Goal: Task Accomplishment & Management: Complete application form

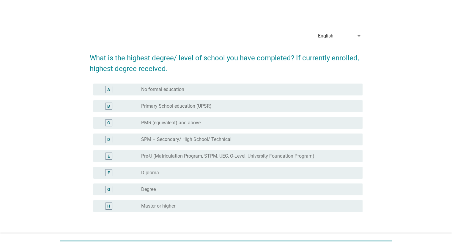
click at [224, 149] on div "E radio_button_unchecked Pre-U (Matriculation Program, STPM, UEC, O-Level, Univ…" at bounding box center [226, 156] width 273 height 17
click at [227, 156] on label "Pre-U (Matriculation Program, STPM, UEC, O-Level, University Foundation Program)" at bounding box center [227, 156] width 173 height 6
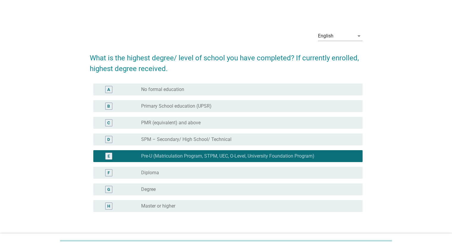
click at [264, 186] on div "radio_button_unchecked Degree" at bounding box center [249, 189] width 217 height 7
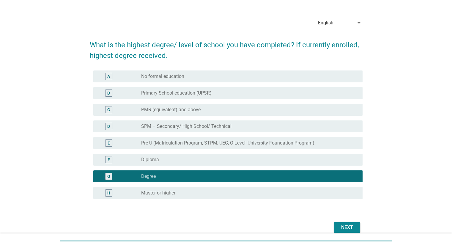
scroll to position [40, 0]
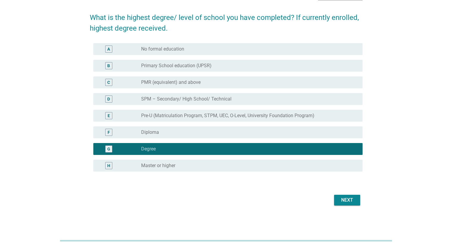
click at [345, 200] on div "Next" at bounding box center [347, 200] width 17 height 7
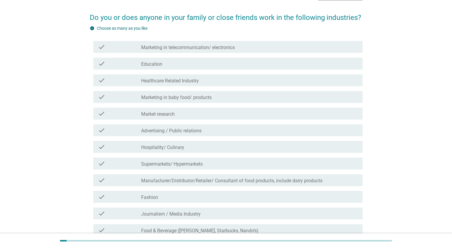
scroll to position [0, 0]
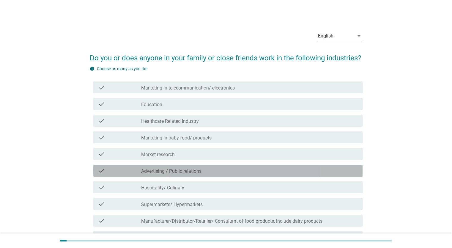
click at [182, 168] on div "check_box_outline_blank Advertising / Public relations" at bounding box center [249, 170] width 217 height 7
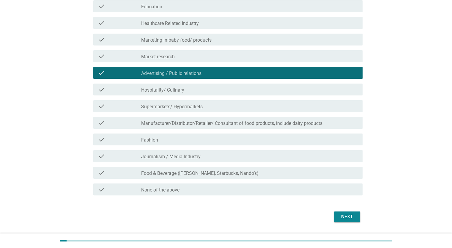
scroll to position [114, 0]
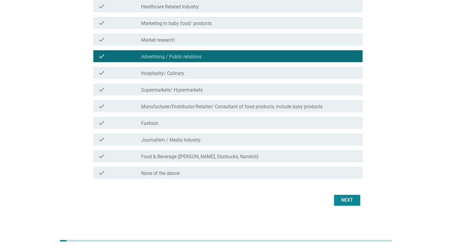
drag, startPoint x: 354, startPoint y: 199, endPoint x: 346, endPoint y: 190, distance: 11.8
click at [353, 199] on div "Next" at bounding box center [347, 200] width 17 height 7
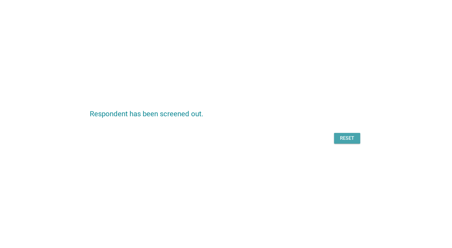
scroll to position [0, 0]
click at [357, 139] on button "Reset" at bounding box center [347, 138] width 26 height 11
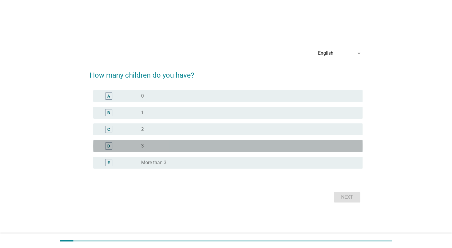
click at [167, 142] on div "radio_button_unchecked 3" at bounding box center [249, 145] width 217 height 7
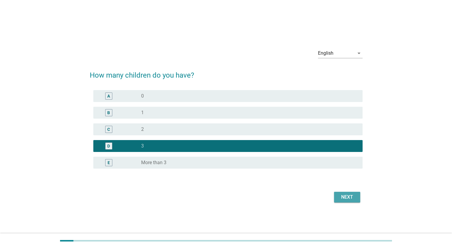
click at [349, 201] on button "Next" at bounding box center [347, 197] width 26 height 11
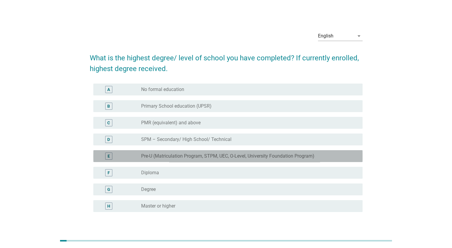
click at [257, 160] on div "E radio_button_unchecked Pre-U (Matriculation Program, STPM, UEC, O-Level, Univ…" at bounding box center [227, 156] width 269 height 12
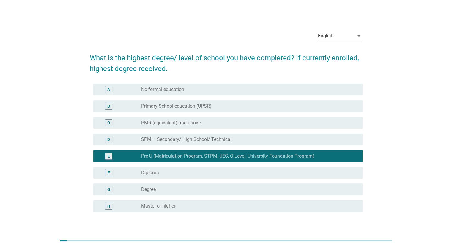
scroll to position [40, 0]
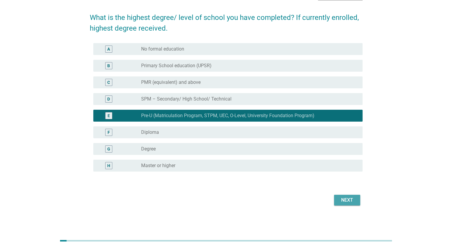
click at [353, 202] on div "Next" at bounding box center [347, 200] width 17 height 7
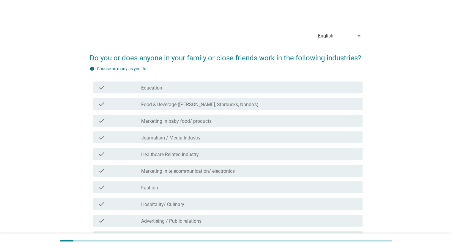
scroll to position [114, 0]
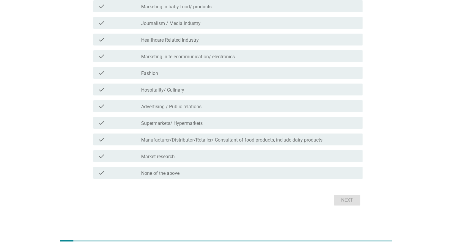
click at [236, 170] on div "check_box_outline_blank None of the above" at bounding box center [249, 172] width 217 height 7
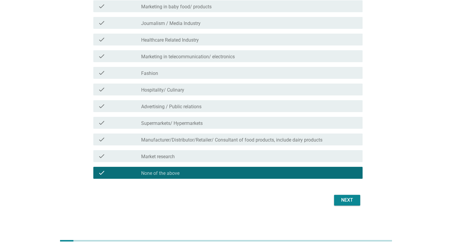
click at [340, 201] on div "Next" at bounding box center [347, 200] width 17 height 7
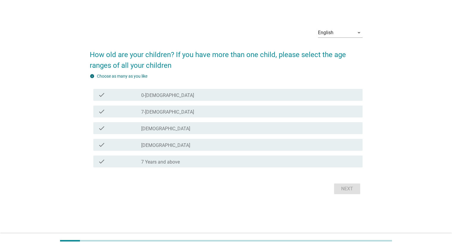
scroll to position [0, 0]
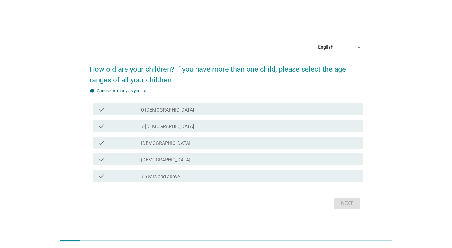
click at [217, 128] on div "check_box_outline_blank 7-[DEMOGRAPHIC_DATA]" at bounding box center [249, 126] width 217 height 7
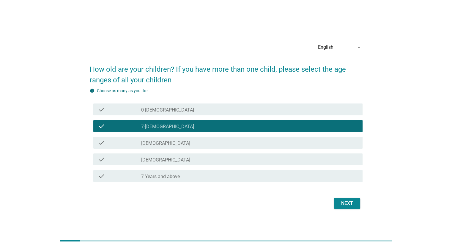
click at [345, 205] on div "Next" at bounding box center [347, 203] width 17 height 7
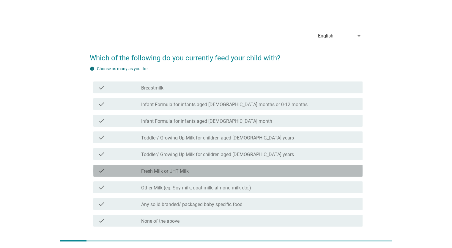
click at [197, 172] on div "check_box_outline_blank Fresh Milk or UHT Milk" at bounding box center [249, 170] width 217 height 7
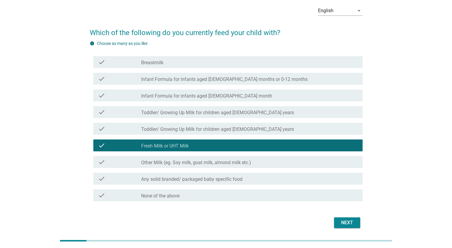
scroll to position [48, 0]
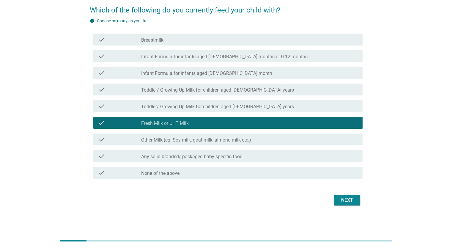
click at [353, 199] on div "Next" at bounding box center [347, 200] width 17 height 7
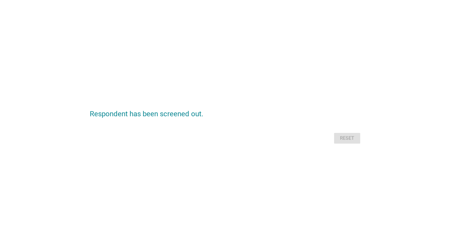
click at [345, 138] on div "Reset" at bounding box center [226, 138] width 273 height 14
click at [343, 134] on div "Reset" at bounding box center [226, 138] width 273 height 14
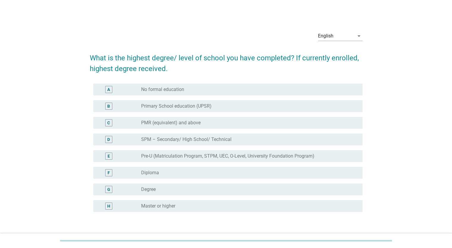
click at [217, 205] on div "radio_button_unchecked Master or higher" at bounding box center [247, 206] width 212 height 6
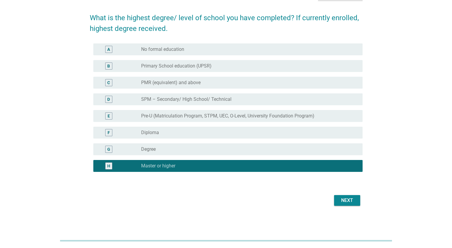
scroll to position [40, 0]
click at [348, 200] on div "Next" at bounding box center [347, 200] width 17 height 7
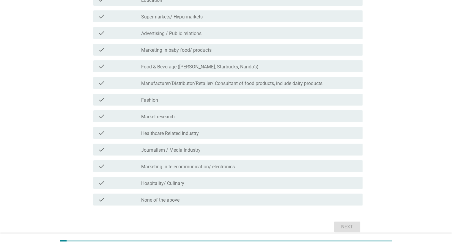
scroll to position [114, 0]
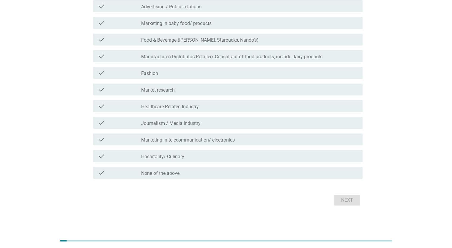
click at [232, 172] on div "check_box_outline_blank None of the above" at bounding box center [249, 172] width 217 height 7
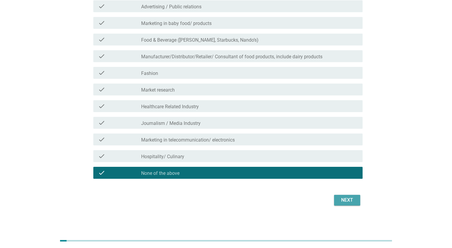
click at [345, 202] on div "Next" at bounding box center [347, 200] width 17 height 7
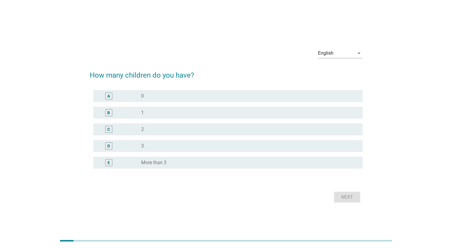
click at [201, 156] on div "E radio_button_unchecked More than 3" at bounding box center [226, 162] width 273 height 17
click at [216, 130] on div "radio_button_unchecked 2" at bounding box center [247, 129] width 212 height 6
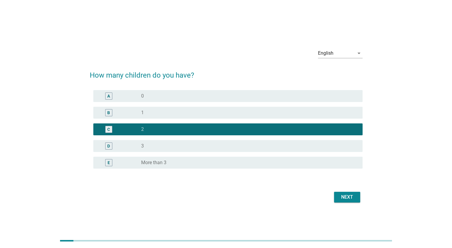
click at [348, 201] on button "Next" at bounding box center [347, 197] width 26 height 11
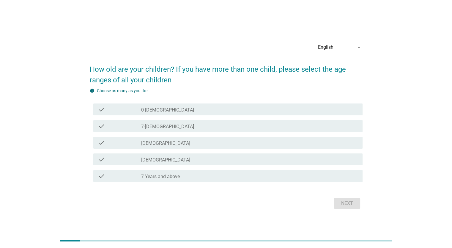
click at [201, 128] on div "check_box_outline_blank 7-[DEMOGRAPHIC_DATA]" at bounding box center [249, 126] width 217 height 7
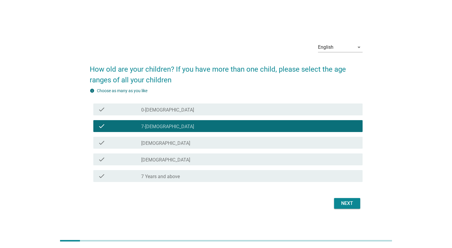
click at [350, 204] on div "Next" at bounding box center [347, 203] width 17 height 7
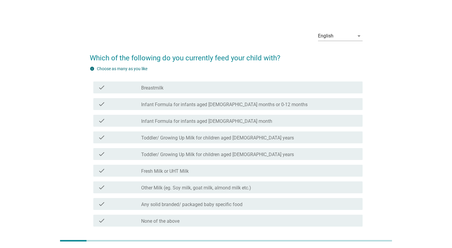
click at [265, 89] on div "check_box_outline_blank Breastmilk" at bounding box center [249, 87] width 217 height 7
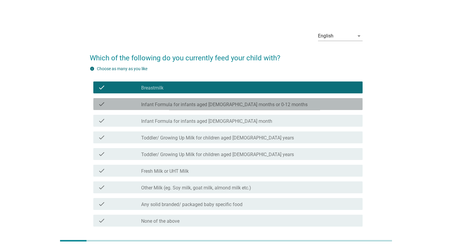
click at [268, 109] on div "check check_box_outline_blank Infant Formula for infants aged [DEMOGRAPHIC_DATA…" at bounding box center [227, 104] width 269 height 12
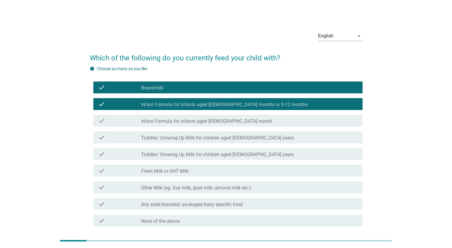
click at [270, 118] on div "check_box_outline_blank Infant Formula for infants aged [DEMOGRAPHIC_DATA] month" at bounding box center [249, 120] width 217 height 7
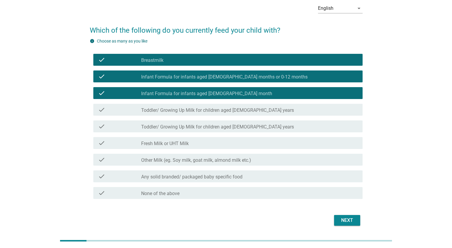
scroll to position [48, 0]
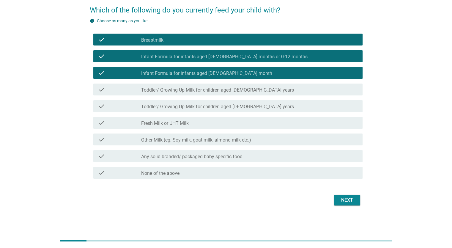
click at [349, 203] on div "Next" at bounding box center [347, 200] width 17 height 7
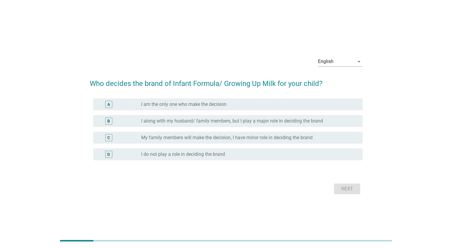
click at [232, 104] on div "radio_button_unchecked I am the only one who make the decision" at bounding box center [247, 104] width 212 height 6
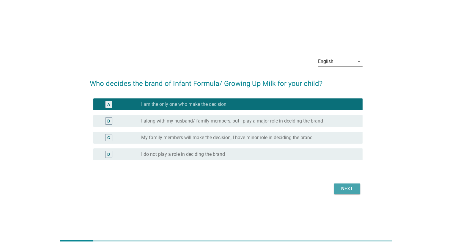
click at [336, 191] on button "Next" at bounding box center [347, 188] width 26 height 11
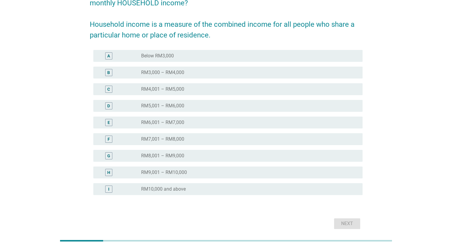
scroll to position [89, 0]
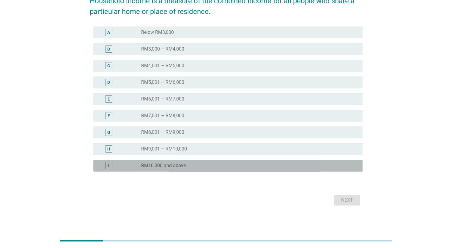
click at [208, 164] on div "radio_button_unchecked RM10,000 and above" at bounding box center [247, 166] width 212 height 6
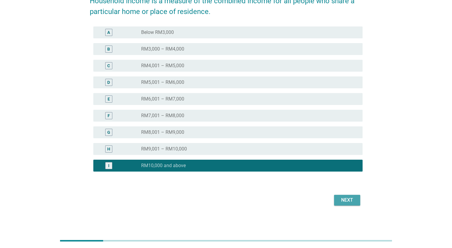
click at [352, 198] on div "Next" at bounding box center [347, 200] width 17 height 7
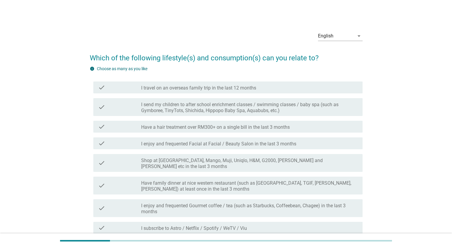
click at [196, 167] on div "check check_box_outline_blank Shop at [GEOGRAPHIC_DATA], Mango, Muji, Uniqlo, H…" at bounding box center [226, 163] width 273 height 23
click at [198, 203] on label "I enjoy and frequented Gourmet coffee / tea (such as Starbucks, Coffeebean, Cha…" at bounding box center [249, 209] width 217 height 12
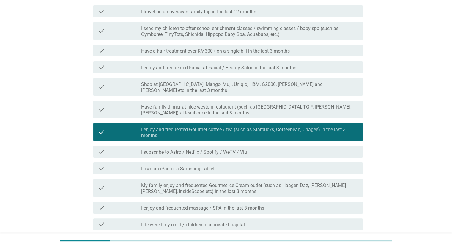
scroll to position [149, 0]
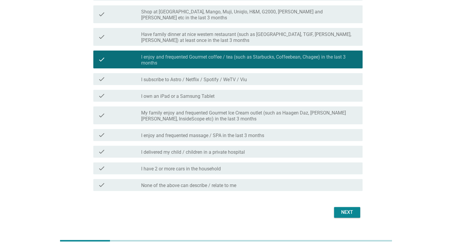
click at [239, 143] on div "check check_box_outline_blank I delivered my child / children in a private hosp…" at bounding box center [226, 151] width 273 height 17
click at [230, 153] on div "check check_box_outline_blank I delivered my child / children in a private hosp…" at bounding box center [226, 151] width 273 height 17
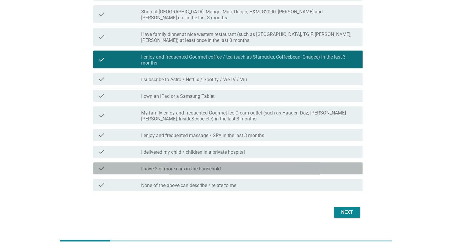
click at [234, 165] on div "check_box_outline_blank I have 2 or more cars in the household" at bounding box center [249, 168] width 217 height 7
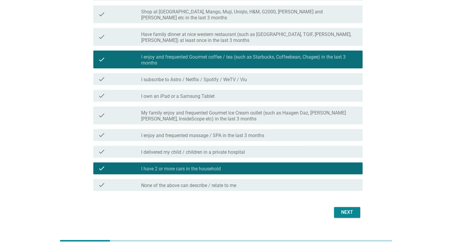
click at [254, 148] on div "check_box_outline_blank I delivered my child / children in a private hospital" at bounding box center [249, 151] width 217 height 7
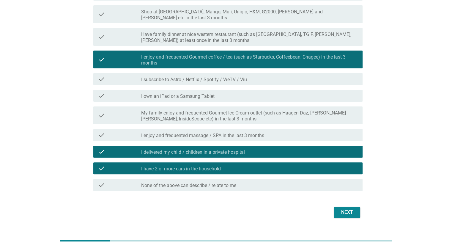
click at [345, 209] on div "Next" at bounding box center [347, 212] width 17 height 7
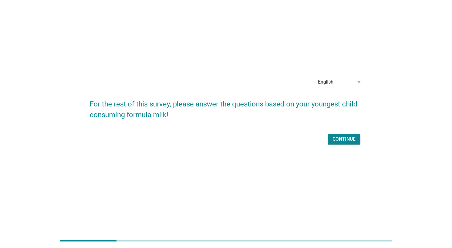
scroll to position [0, 0]
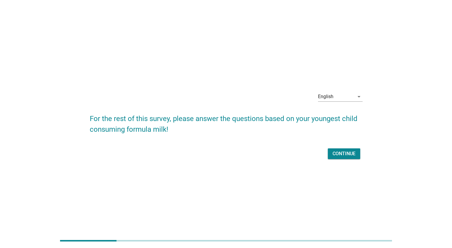
click at [348, 152] on div "Continue" at bounding box center [344, 153] width 23 height 7
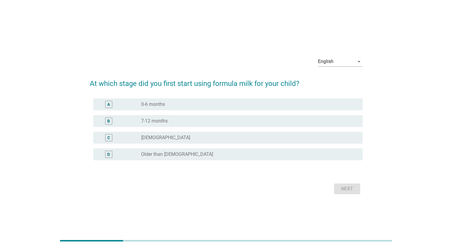
drag, startPoint x: 219, startPoint y: 103, endPoint x: 274, endPoint y: 130, distance: 61.0
click at [219, 103] on div "radio_button_unchecked 0-6 months" at bounding box center [247, 104] width 212 height 6
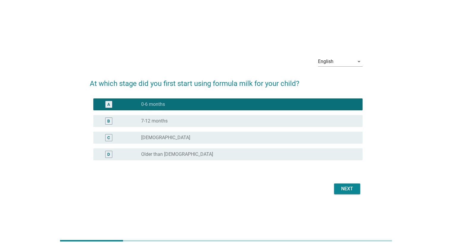
click at [345, 190] on div "Next" at bounding box center [347, 188] width 17 height 7
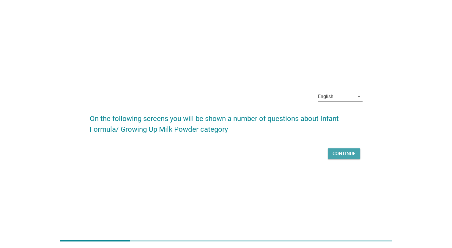
click at [344, 154] on div "Continue" at bounding box center [344, 153] width 23 height 7
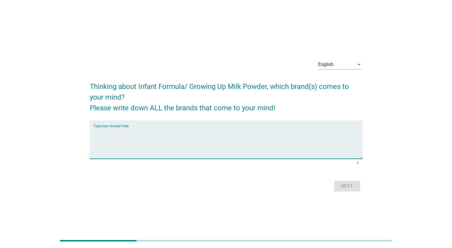
click at [305, 137] on textarea "Type your Answer here" at bounding box center [227, 143] width 269 height 31
type textarea "g"
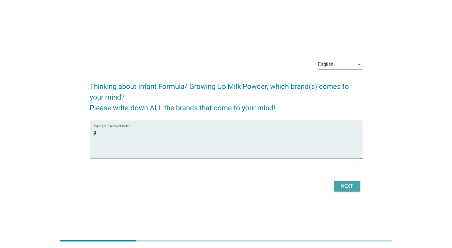
click at [350, 190] on button "Next" at bounding box center [347, 186] width 26 height 11
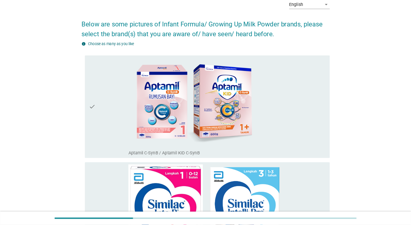
scroll to position [59, 0]
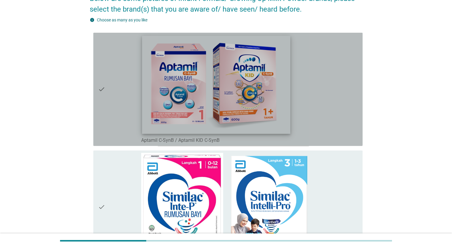
click at [168, 81] on img at bounding box center [216, 84] width 148 height 98
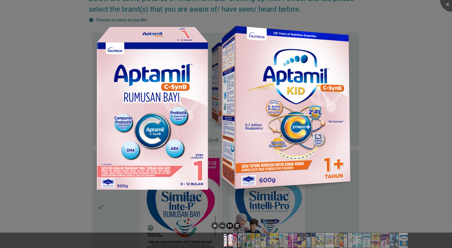
click at [228, 226] on li at bounding box center [229, 225] width 7 height 7
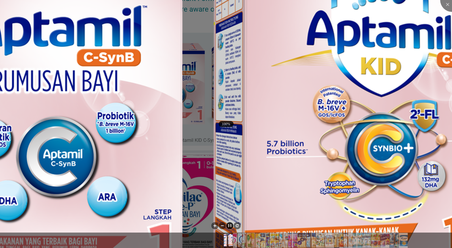
click at [228, 226] on li at bounding box center [229, 225] width 7 height 7
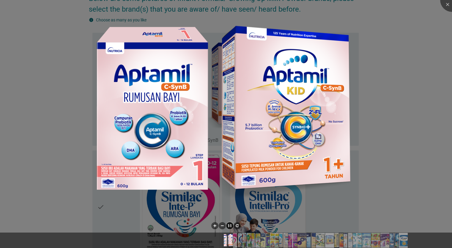
click at [378, 107] on div at bounding box center [226, 124] width 452 height 248
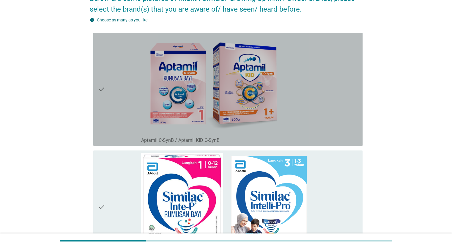
drag, startPoint x: 222, startPoint y: 139, endPoint x: 153, endPoint y: 135, distance: 68.8
click at [153, 135] on div "check_box_outline_blank Aptamil C-SynB / Aptamil KID C-SynB" at bounding box center [249, 89] width 217 height 109
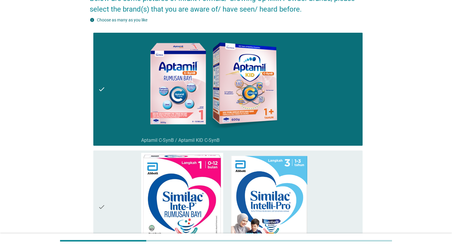
drag, startPoint x: 142, startPoint y: 140, endPoint x: 199, endPoint y: 147, distance: 57.8
click at [199, 147] on div "check check_box_outline_blank Aptamil C-SynB / Aptamil KID C-SynB" at bounding box center [226, 89] width 273 height 118
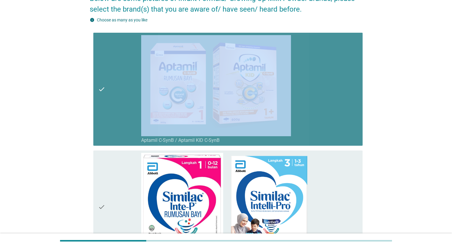
drag, startPoint x: 140, startPoint y: 141, endPoint x: 225, endPoint y: 142, distance: 84.5
click at [225, 142] on div "check check_box_outline_blank Aptamil C-SynB / Aptamil KID C-SynB" at bounding box center [228, 89] width 260 height 109
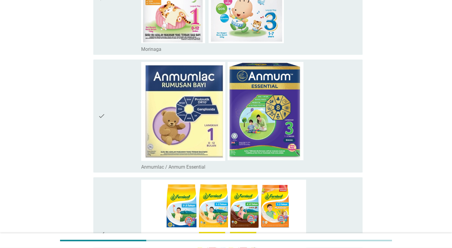
scroll to position [506, 0]
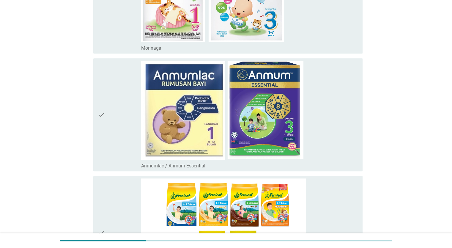
click at [334, 137] on div "check_box_outline_blank Anmumlac / Anmum Essential" at bounding box center [249, 115] width 217 height 109
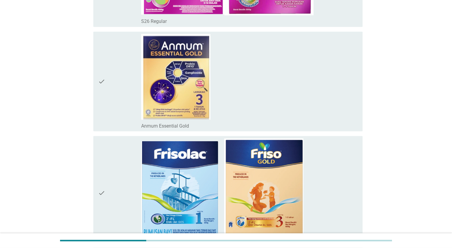
scroll to position [1011, 0]
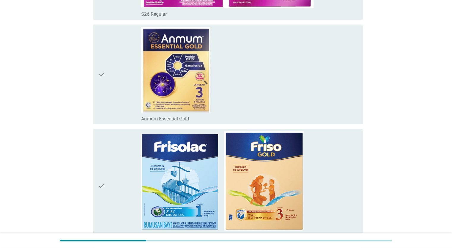
click at [418, 100] on div "English arrow_drop_down Below are some pictures of Infant Formula/ Growing Up M…" at bounding box center [226, 224] width 424 height 2427
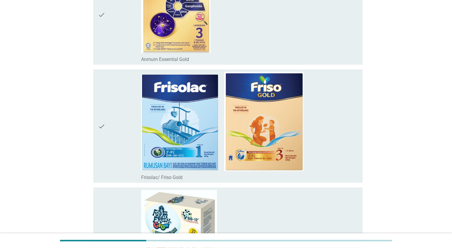
scroll to position [1100, 0]
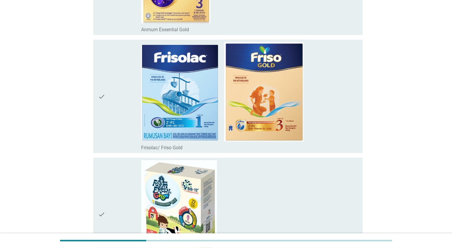
drag, startPoint x: 407, startPoint y: 95, endPoint x: 398, endPoint y: 112, distance: 19.2
click at [407, 95] on div "English arrow_drop_down Below are some pictures of Infant Formula/ Growing Up M…" at bounding box center [226, 134] width 424 height 2427
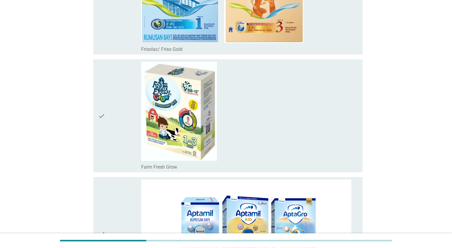
scroll to position [1219, 0]
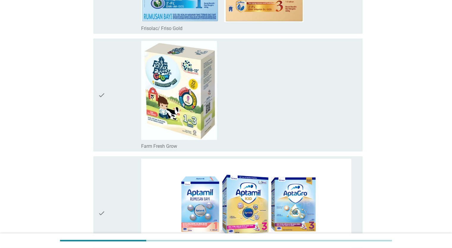
click at [400, 106] on div "English arrow_drop_down Below are some pictures of Infant Formula/ Growing Up M…" at bounding box center [226, 15] width 424 height 2427
drag, startPoint x: 410, startPoint y: 107, endPoint x: 402, endPoint y: 112, distance: 9.2
click at [410, 107] on div "English arrow_drop_down Below are some pictures of Infant Formula/ Growing Up M…" at bounding box center [226, 15] width 424 height 2427
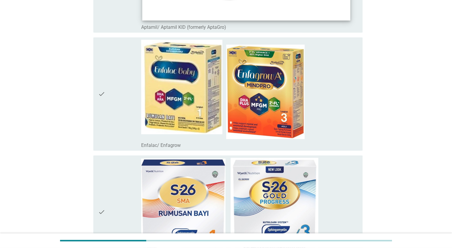
scroll to position [1457, 0]
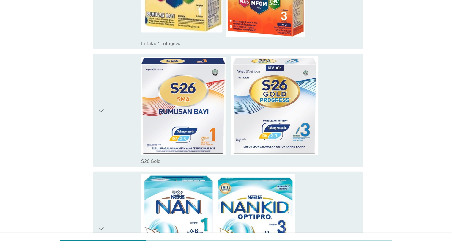
scroll to position [1559, 0]
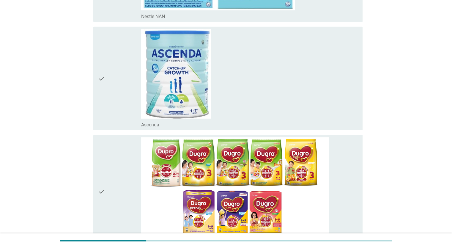
scroll to position [1827, 0]
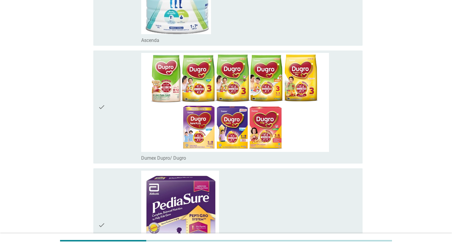
scroll to position [1916, 0]
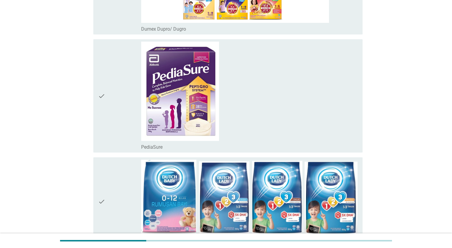
scroll to position [2035, 0]
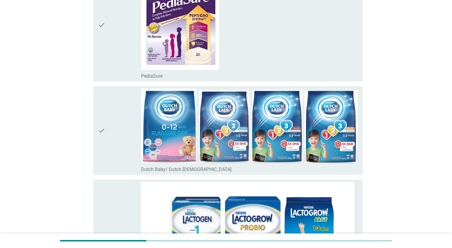
scroll to position [2124, 0]
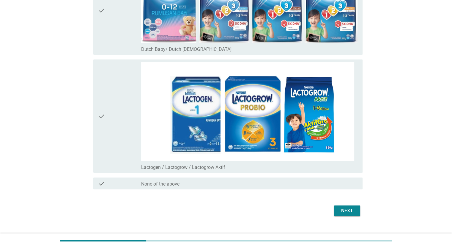
scroll to position [2232, 0]
